Goal: Contribute content: Contribute content

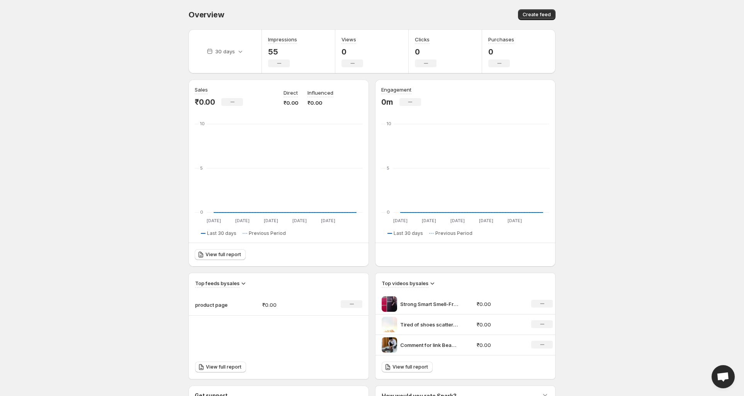
click at [546, 7] on div "Overview. This page is ready Overview Create feed" at bounding box center [372, 14] width 367 height 29
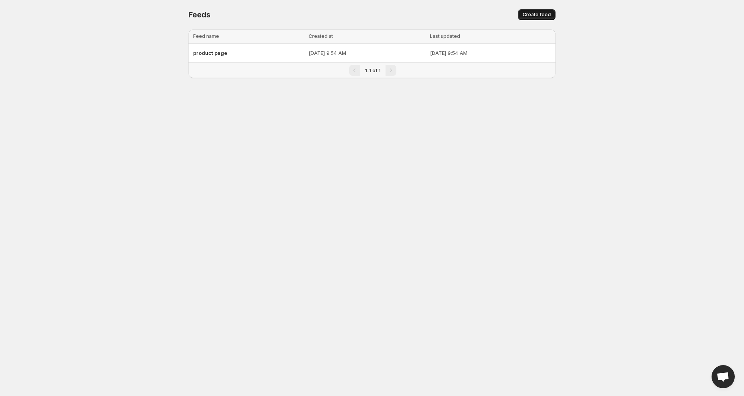
click at [542, 10] on button "Create feed" at bounding box center [536, 14] width 37 height 11
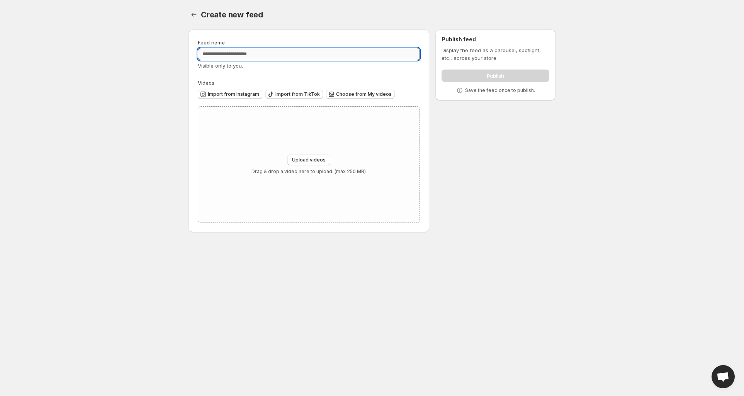
click at [368, 57] on input "Feed name" at bounding box center [309, 54] width 222 height 12
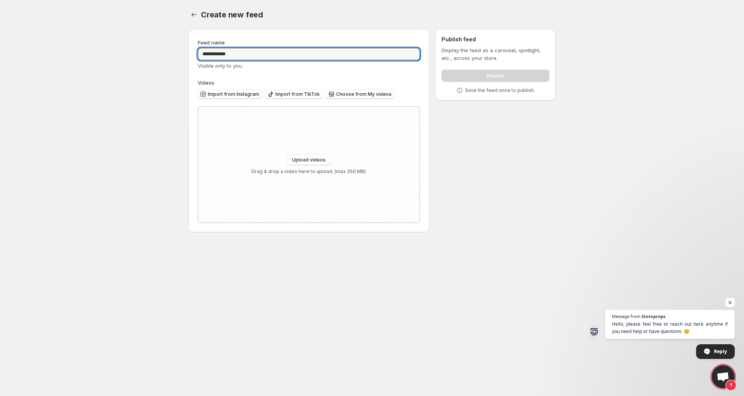
type input "**********"
click at [316, 164] on button "Upload videos" at bounding box center [308, 160] width 43 height 11
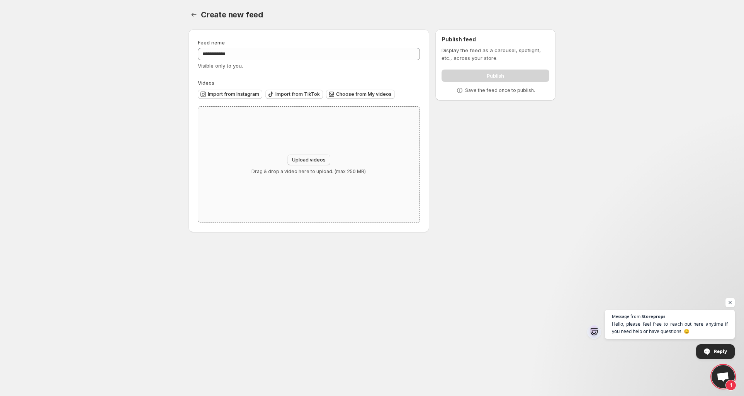
type input "**********"
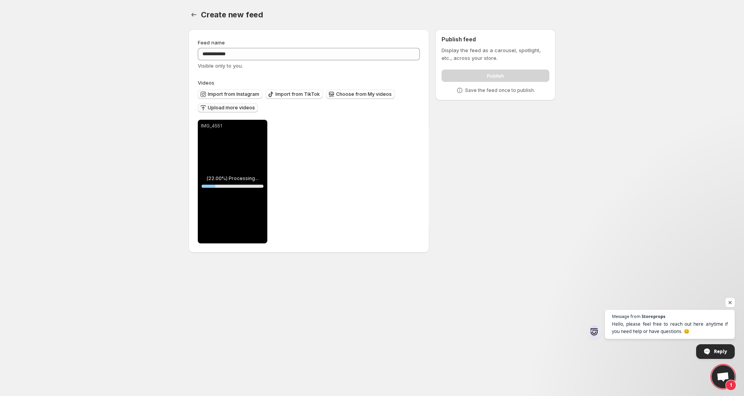
click at [250, 109] on span "Upload more videos" at bounding box center [231, 108] width 47 height 6
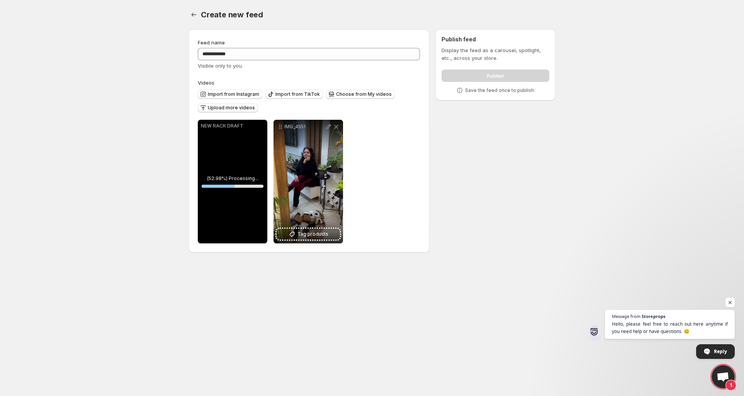
click at [245, 110] on span "Upload more videos" at bounding box center [231, 108] width 47 height 6
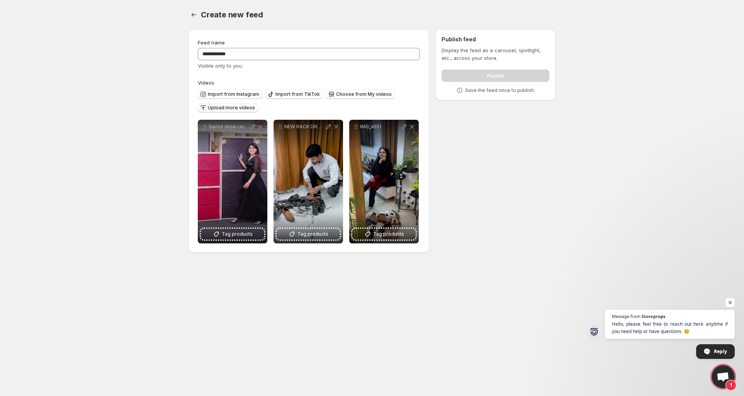
click at [236, 107] on span "Upload more videos" at bounding box center [231, 108] width 47 height 6
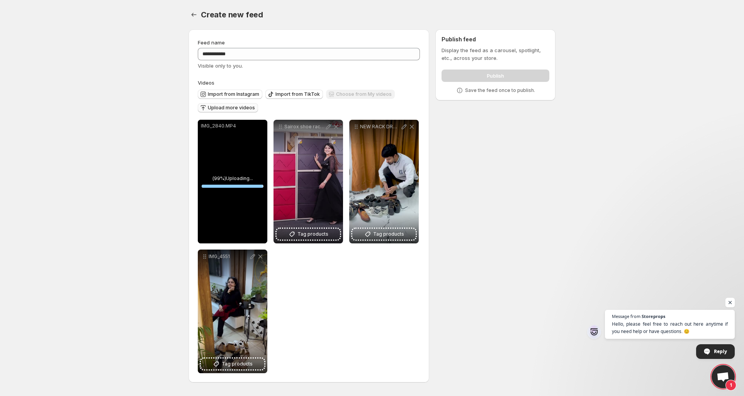
click at [732, 304] on span "Open chat" at bounding box center [731, 303] width 10 height 10
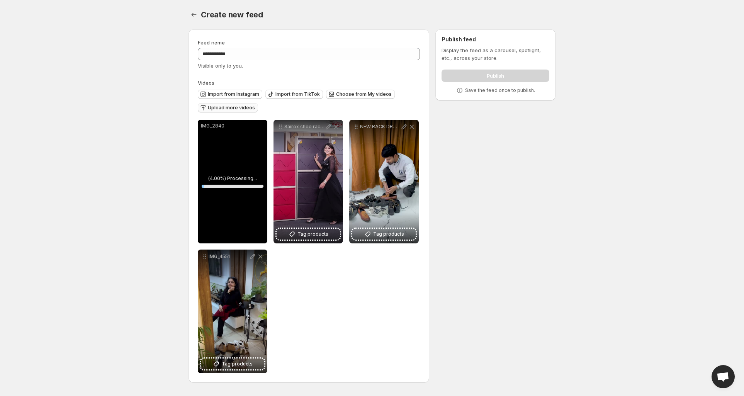
click at [254, 108] on button "Upload more videos" at bounding box center [228, 107] width 60 height 9
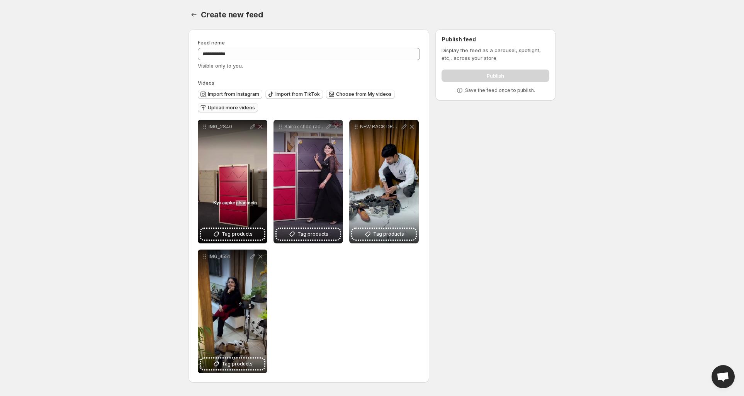
click at [248, 109] on span "Upload more videos" at bounding box center [231, 108] width 47 height 6
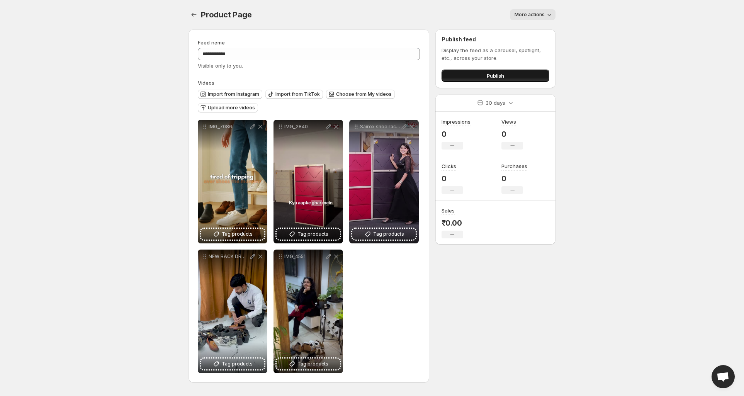
click at [485, 77] on button "Publish" at bounding box center [496, 76] width 108 height 12
click at [506, 81] on button "Publish" at bounding box center [496, 76] width 108 height 12
